Goal: Transaction & Acquisition: Book appointment/travel/reservation

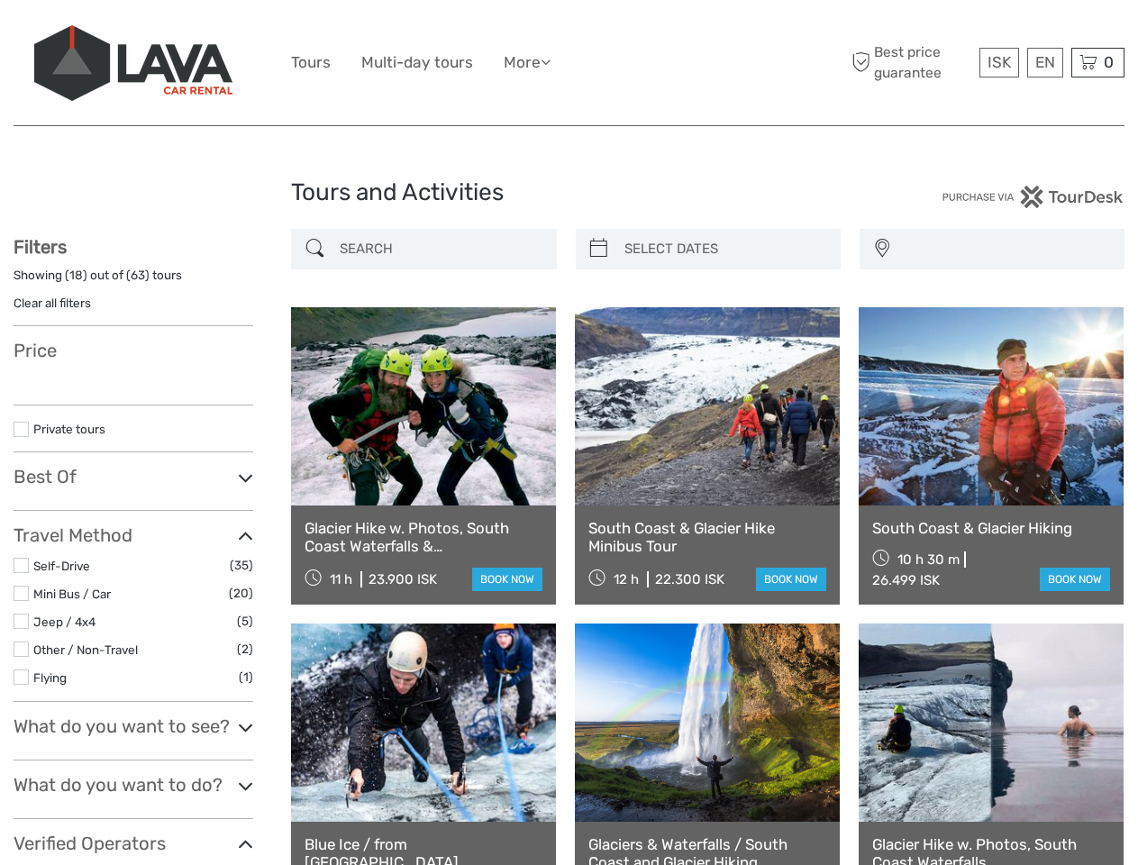
select select
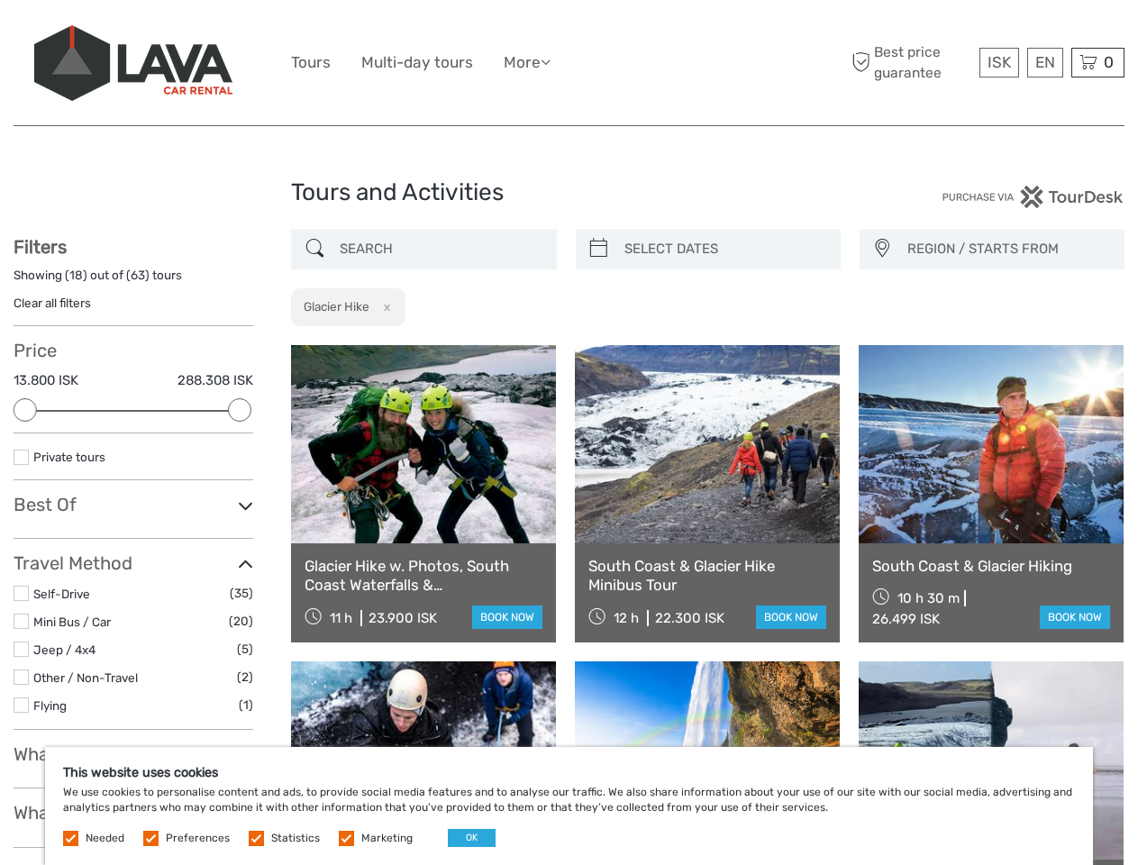
click at [569, 63] on ul "Tours Multi-day tours More Food & drink Travel Articles Back to [GEOGRAPHIC_DAT…" at bounding box center [434, 63] width 287 height 26
click at [529, 62] on link "More" at bounding box center [527, 63] width 47 height 26
click at [551, 61] on icon at bounding box center [546, 61] width 10 height 15
click at [998, 62] on span "ISK" at bounding box center [999, 62] width 23 height 18
click at [1044, 62] on div "EN English Español Deutsch" at bounding box center [1045, 63] width 36 height 30
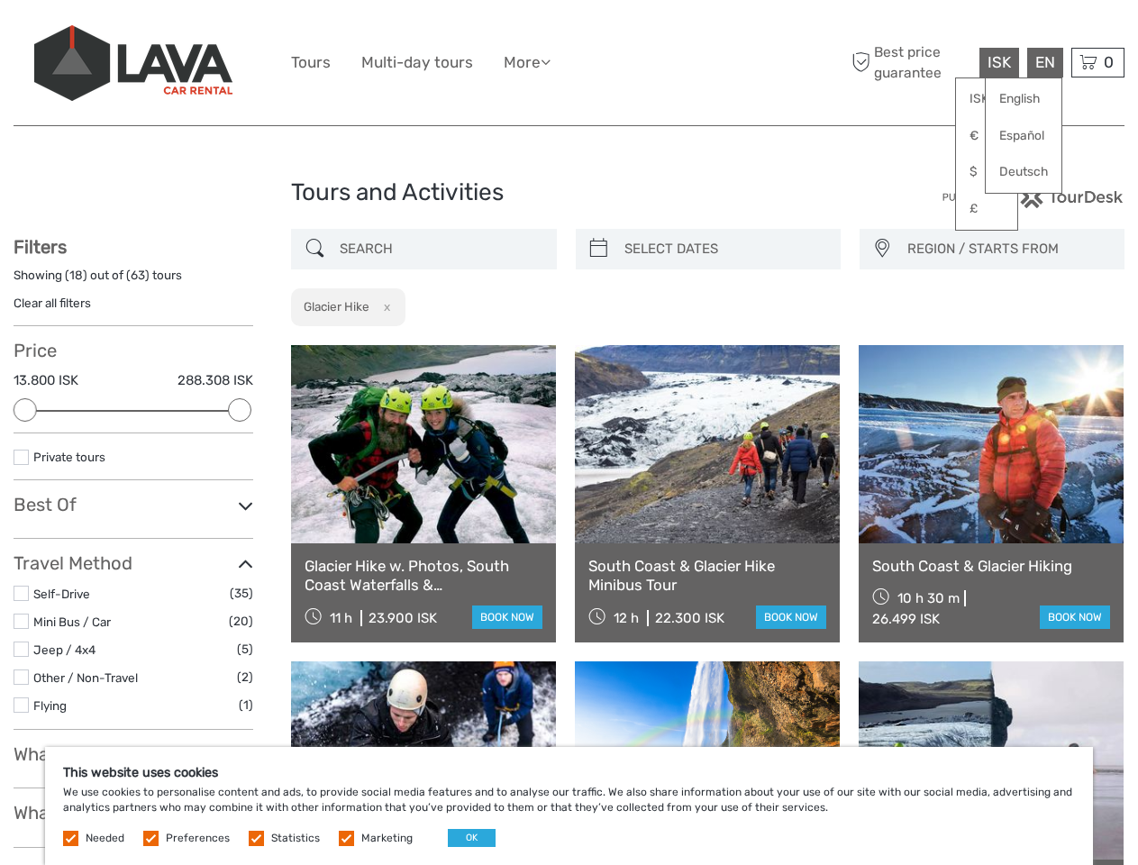
click at [1097, 62] on div "0 Items Total 0 ISK Checkout The shopping cart is empty." at bounding box center [1097, 63] width 53 height 30
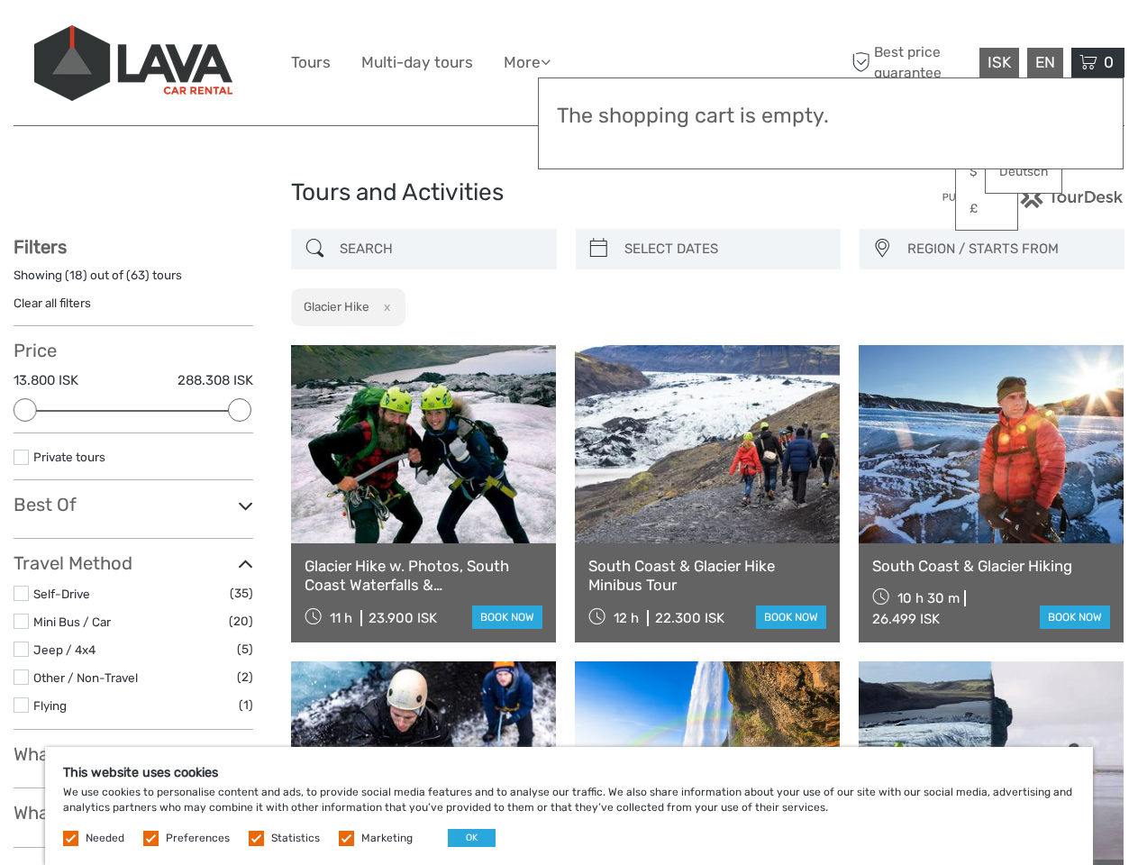
click at [25, 410] on div at bounding box center [25, 409] width 23 height 23
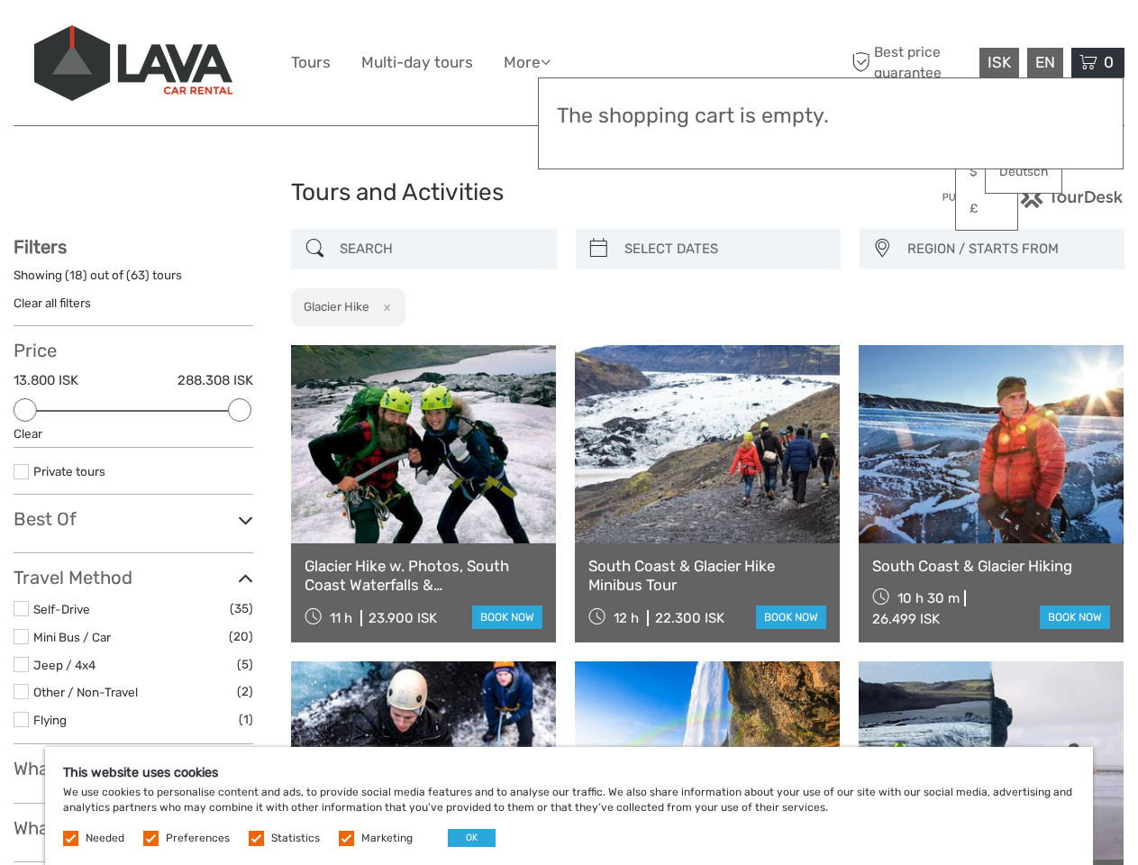
click at [240, 410] on div "Filters Showing ( 18 ) out of ( 63 ) tours Clear all filters Price 13.800 ISK 2…" at bounding box center [134, 698] width 240 height 924
click at [598, 345] on link at bounding box center [707, 444] width 265 height 198
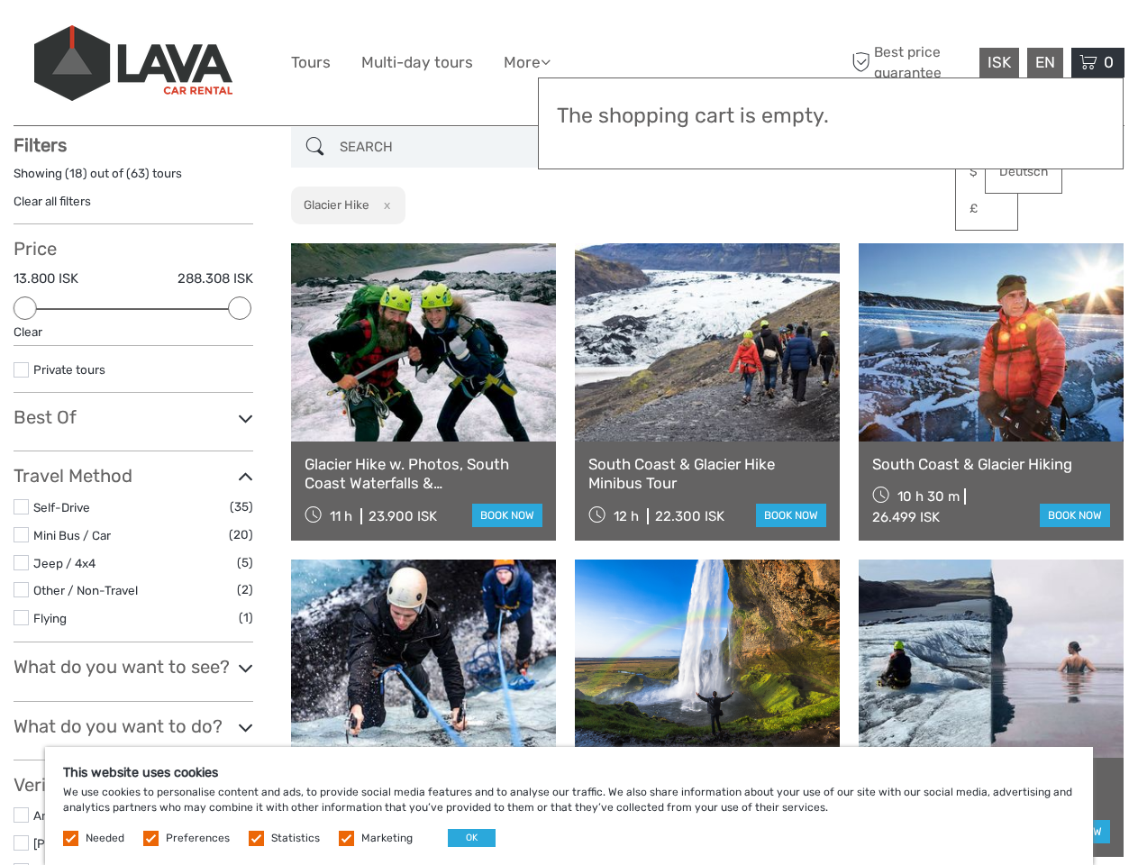
click at [724, 249] on link at bounding box center [707, 342] width 265 height 198
